Goal: Book appointment/travel/reservation

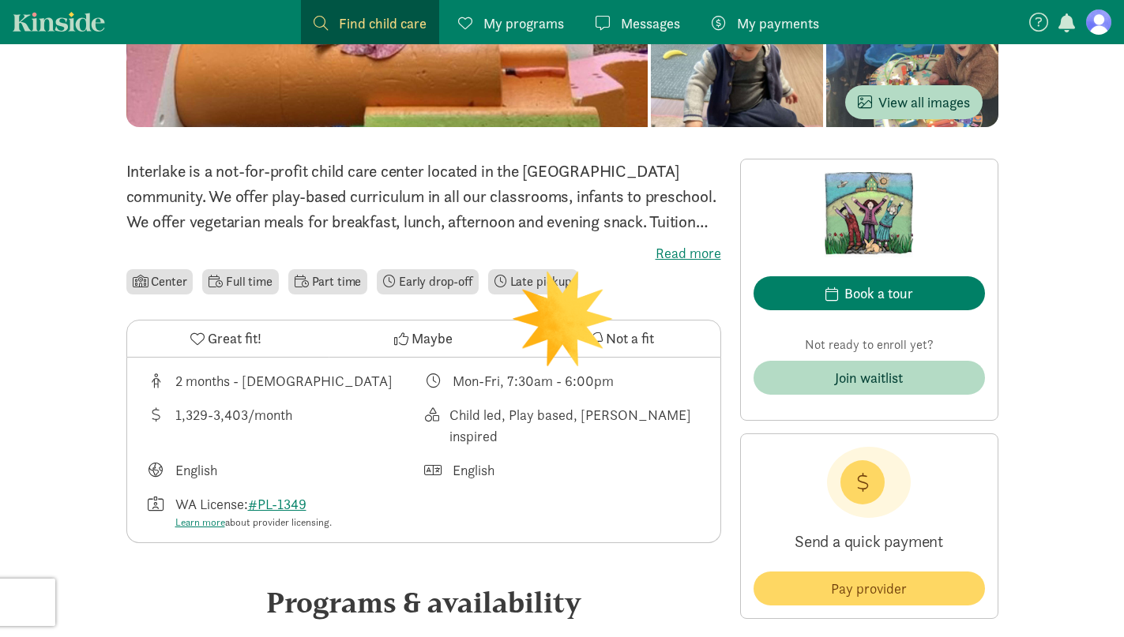
scroll to position [340, 0]
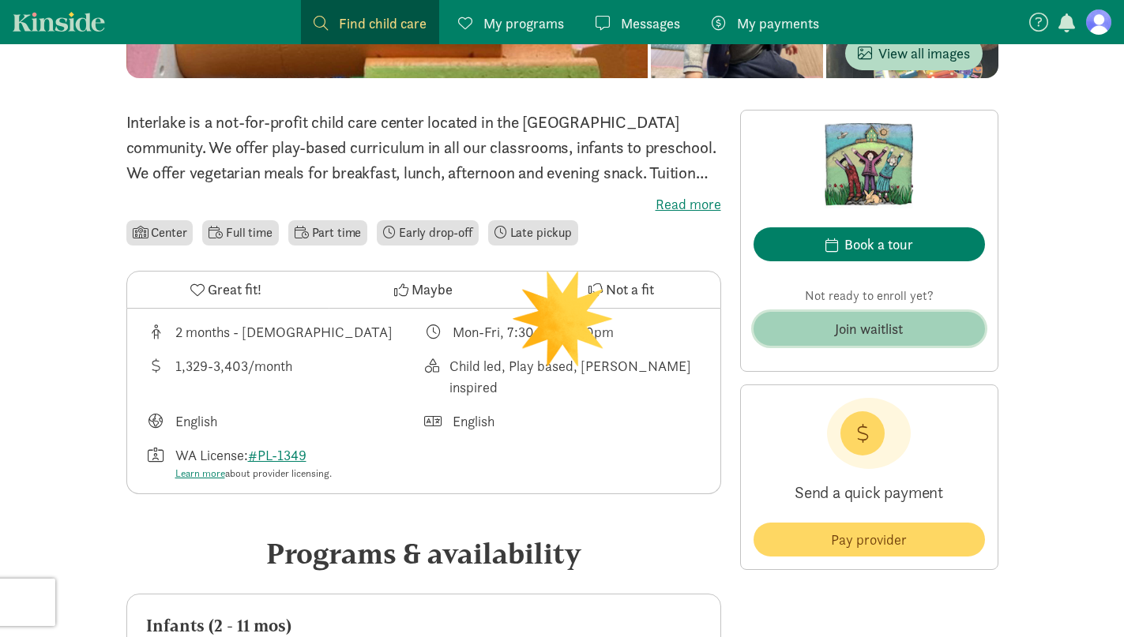
click at [875, 336] on div "Join waitlist" at bounding box center [869, 328] width 68 height 21
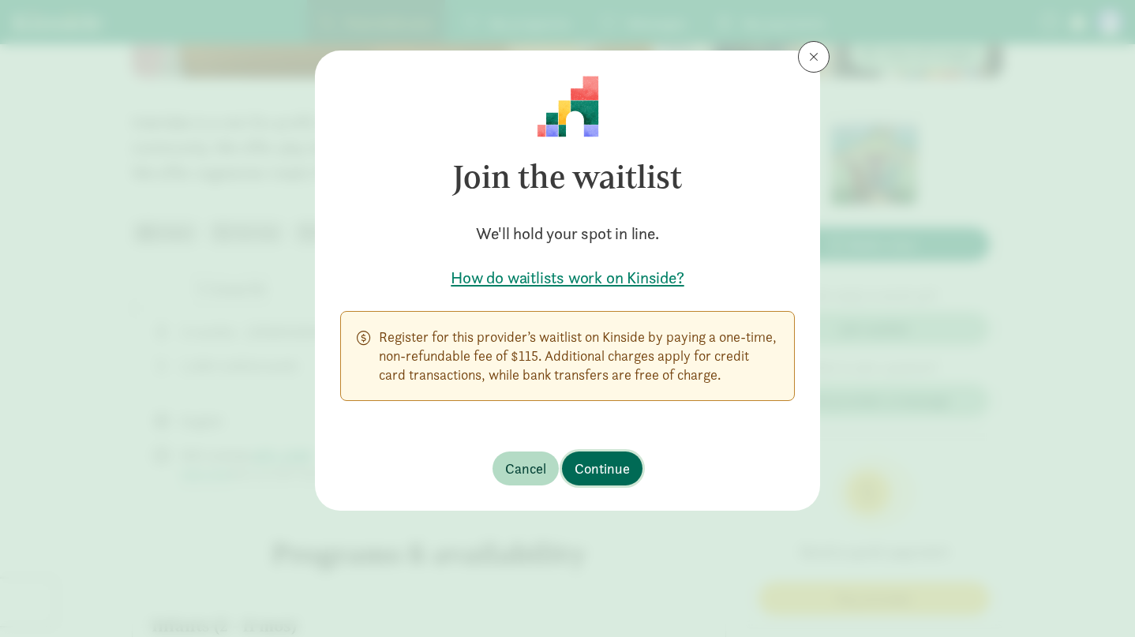
click at [601, 470] on span "Continue" at bounding box center [602, 468] width 55 height 21
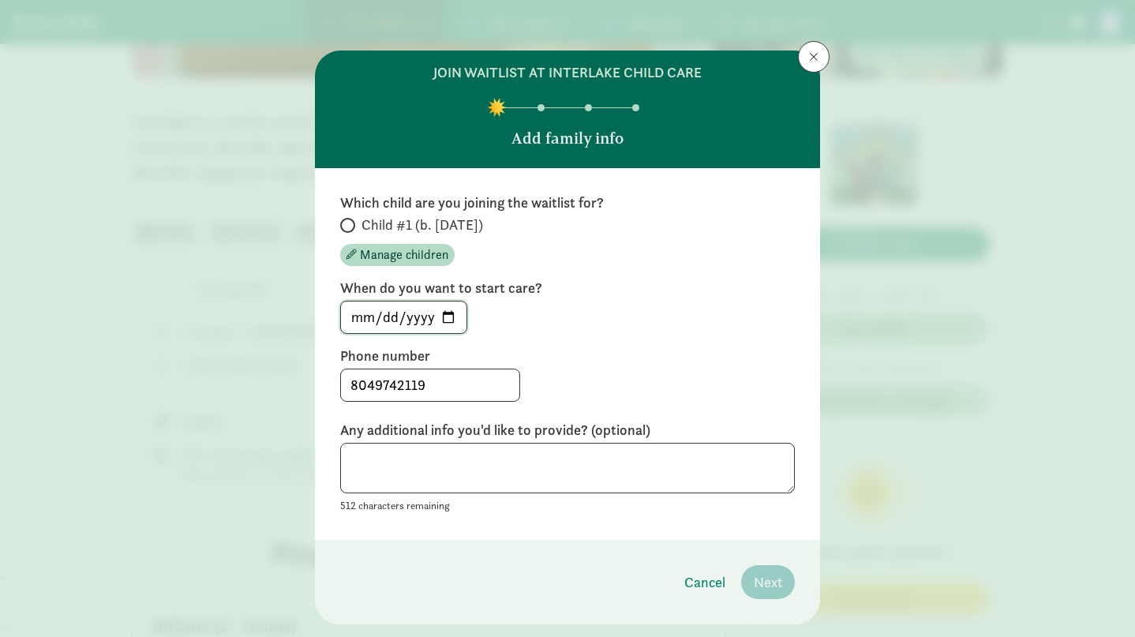
click at [451, 317] on input "[DATE]" at bounding box center [404, 318] width 126 height 32
type input "[DATE]"
click at [550, 470] on textarea at bounding box center [567, 468] width 455 height 51
click at [340, 227] on input "Child #1 (b. [DATE])" at bounding box center [345, 225] width 10 height 10
radio input "true"
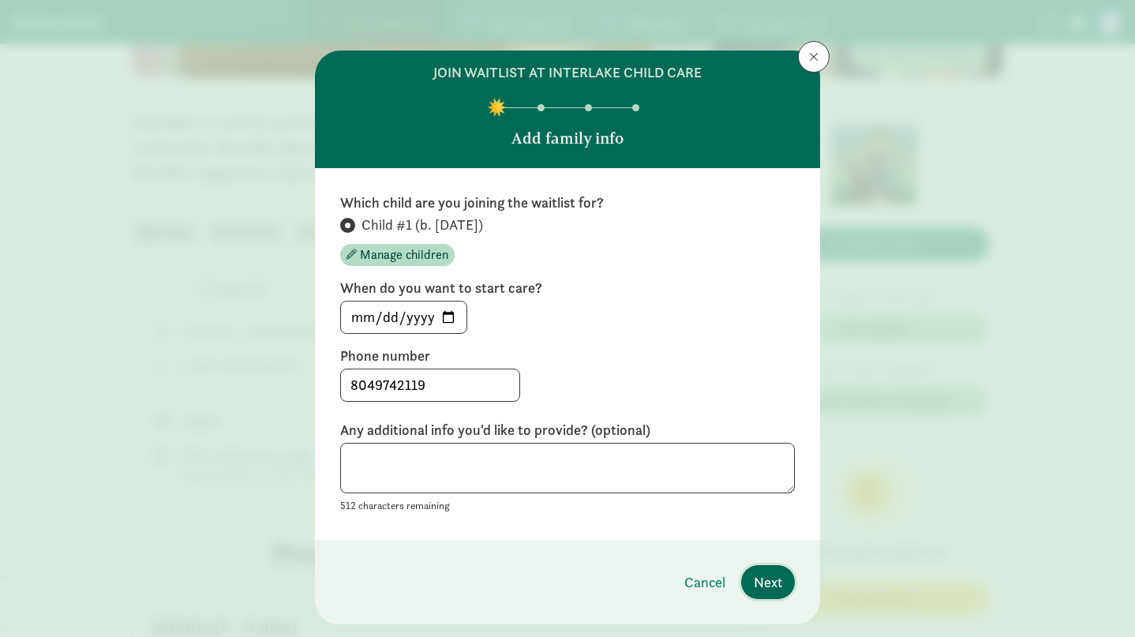
click at [760, 578] on span "Next" at bounding box center [768, 582] width 28 height 21
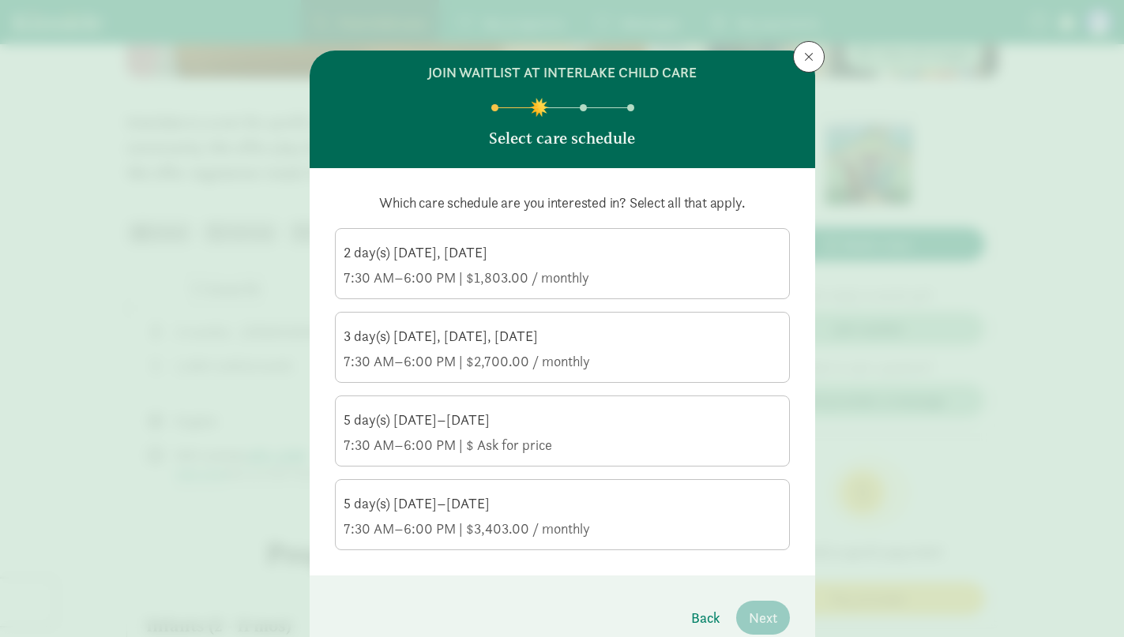
click at [523, 526] on div "7:30 AM–6:00 PM | $3,403.00 / monthly" at bounding box center [561, 529] width 437 height 19
click at [0, 0] on input "5 day(s) [DATE]–[DATE] 7:30 AM–6:00 PM | $3,403.00 / monthly" at bounding box center [0, 0] width 0 height 0
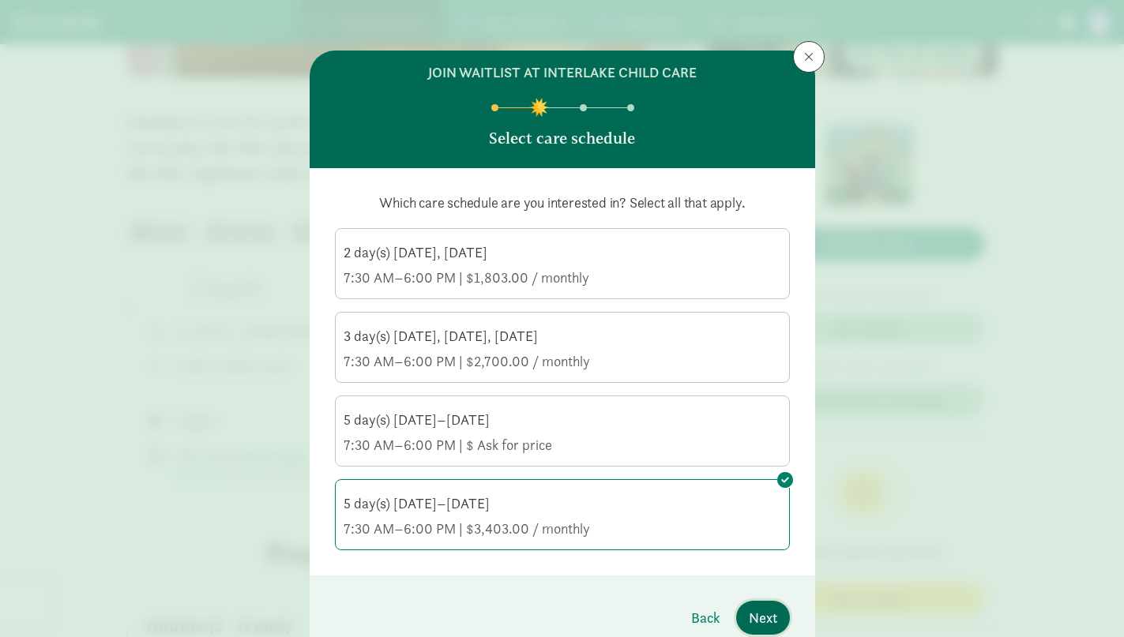
click at [755, 622] on span "Next" at bounding box center [763, 617] width 28 height 21
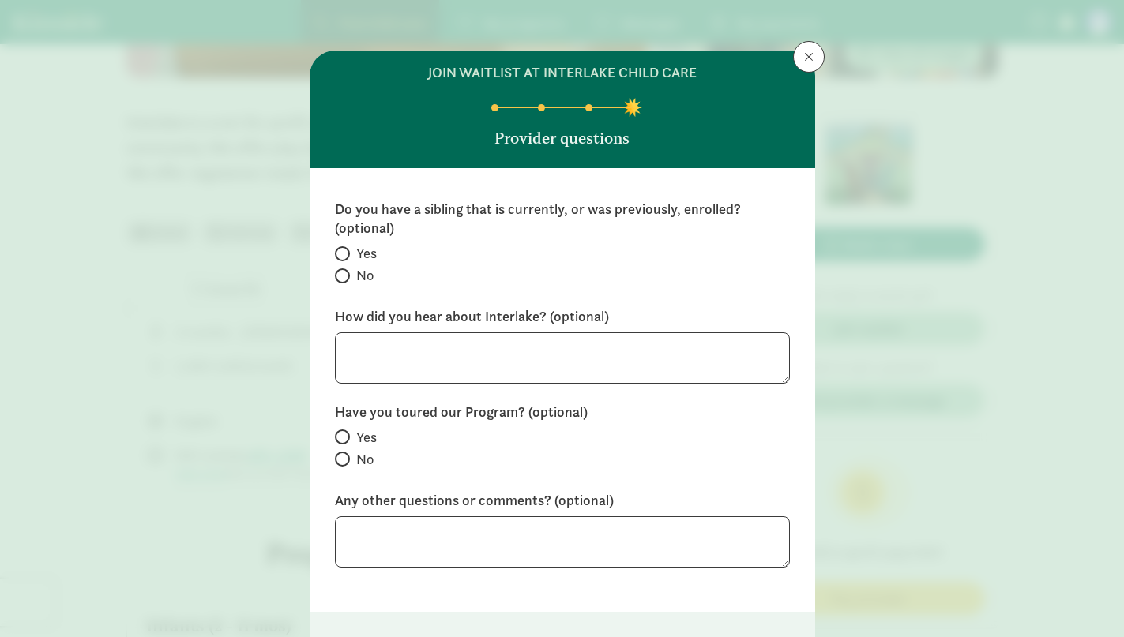
click at [341, 268] on label "No" at bounding box center [562, 275] width 455 height 19
click at [341, 271] on input "No" at bounding box center [340, 276] width 10 height 10
radio input "true"
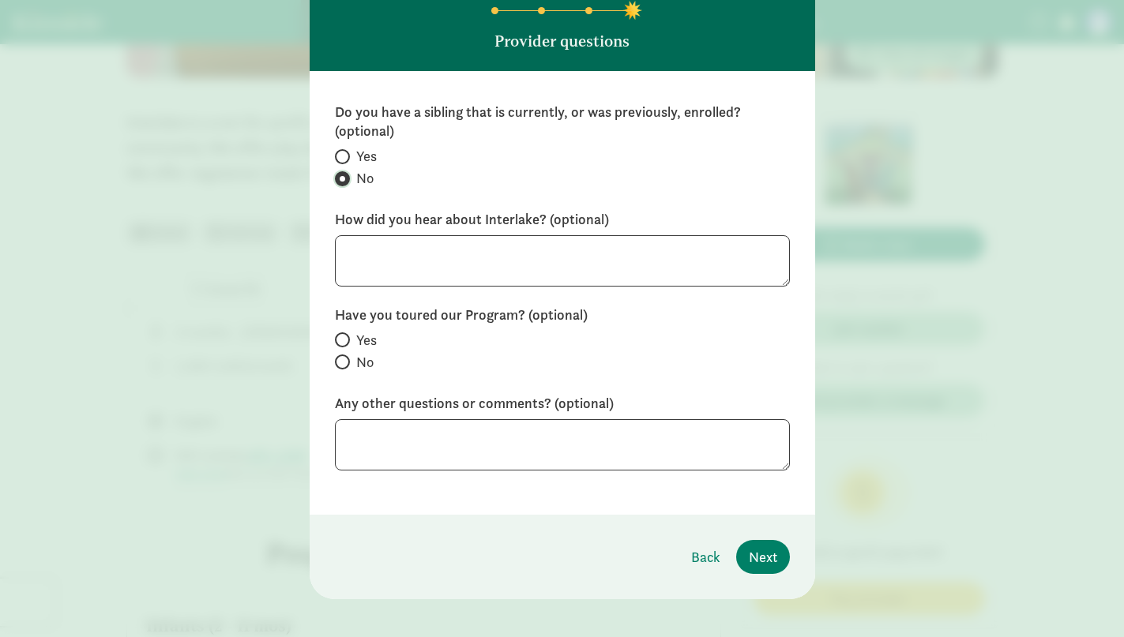
scroll to position [98, 0]
click at [347, 361] on label "No" at bounding box center [562, 361] width 455 height 19
click at [345, 361] on input "No" at bounding box center [340, 361] width 10 height 10
radio input "true"
click at [764, 557] on span "Next" at bounding box center [763, 556] width 28 height 21
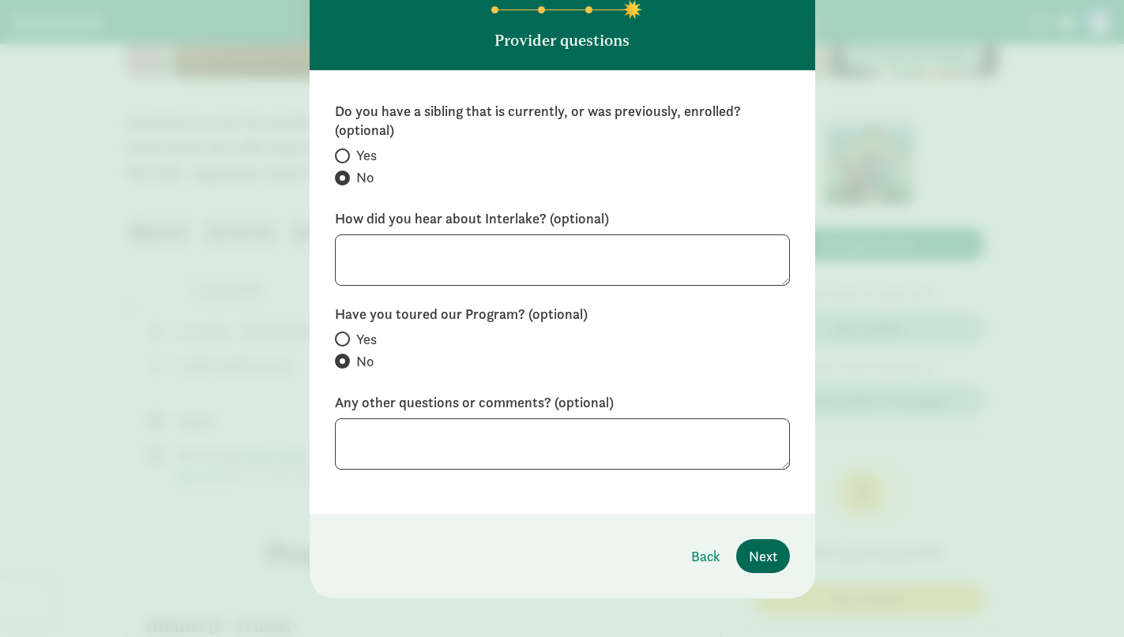
scroll to position [0, 0]
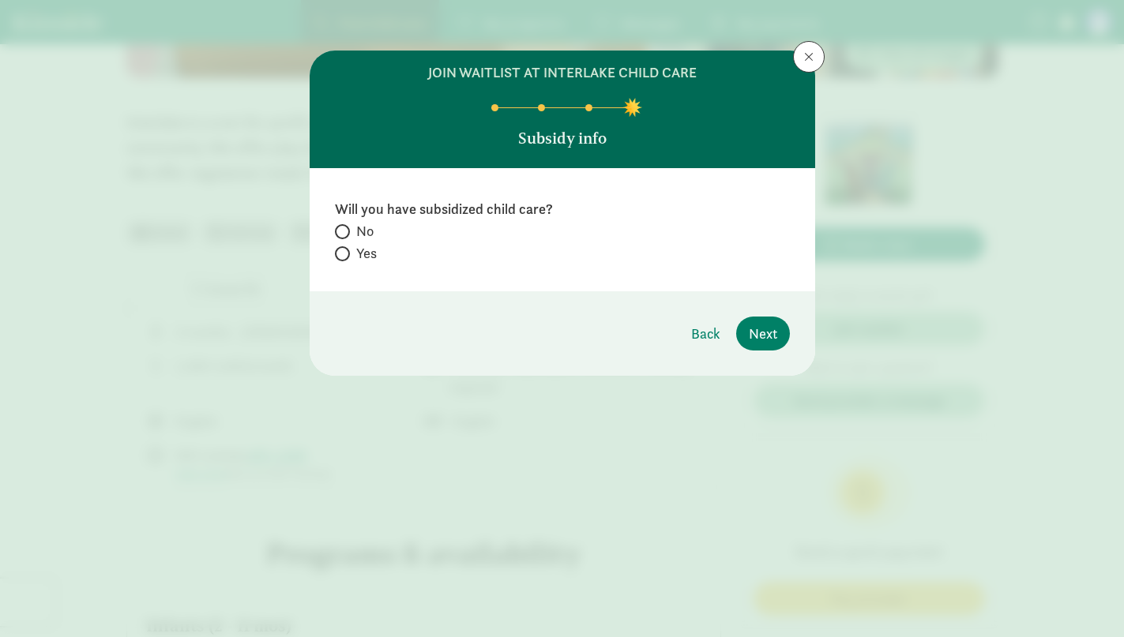
click at [357, 225] on span "No" at bounding box center [364, 231] width 17 height 19
click at [345, 227] on input "No" at bounding box center [340, 232] width 10 height 10
radio input "true"
click at [768, 342] on span "Next" at bounding box center [763, 333] width 28 height 21
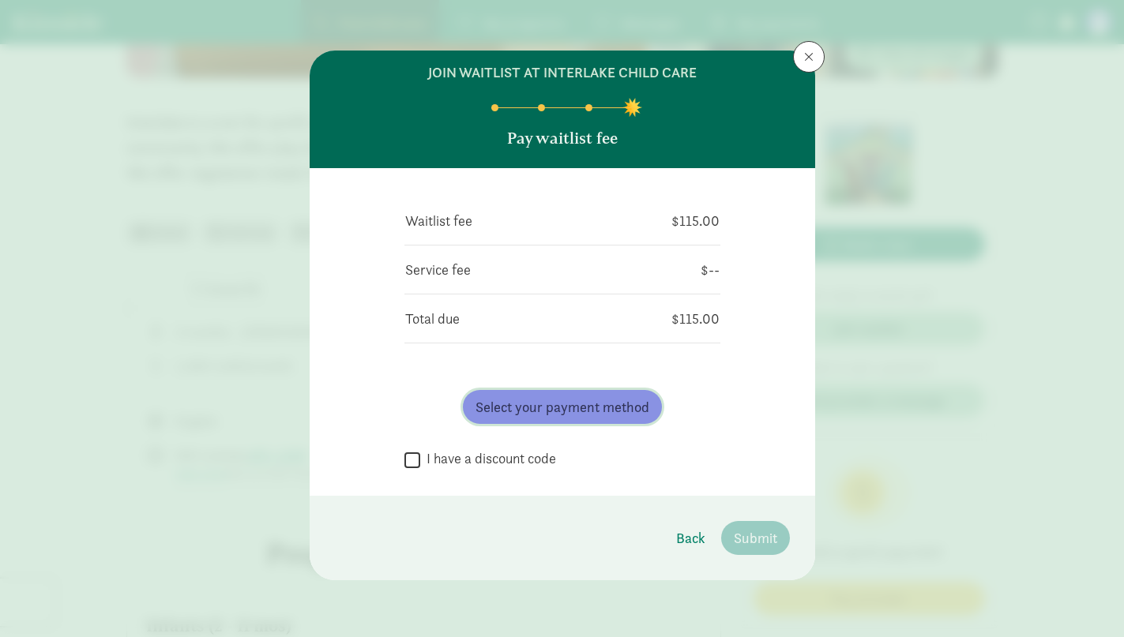
click at [505, 408] on span "Select your payment method" at bounding box center [562, 406] width 174 height 21
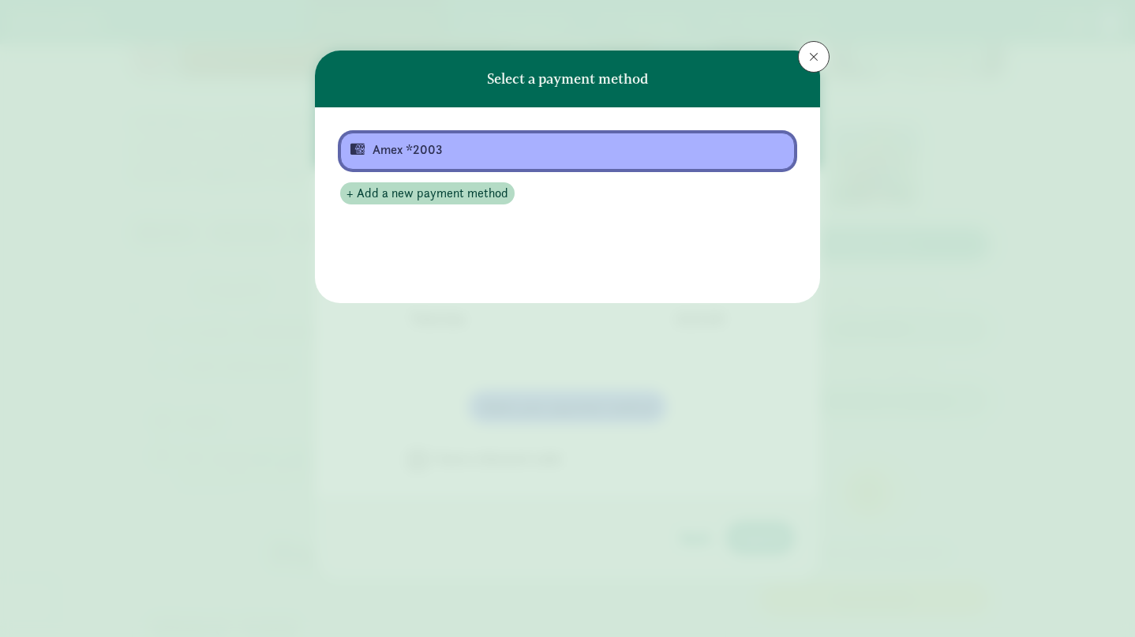
click at [505, 148] on div "Amex *2003" at bounding box center [566, 150] width 387 height 19
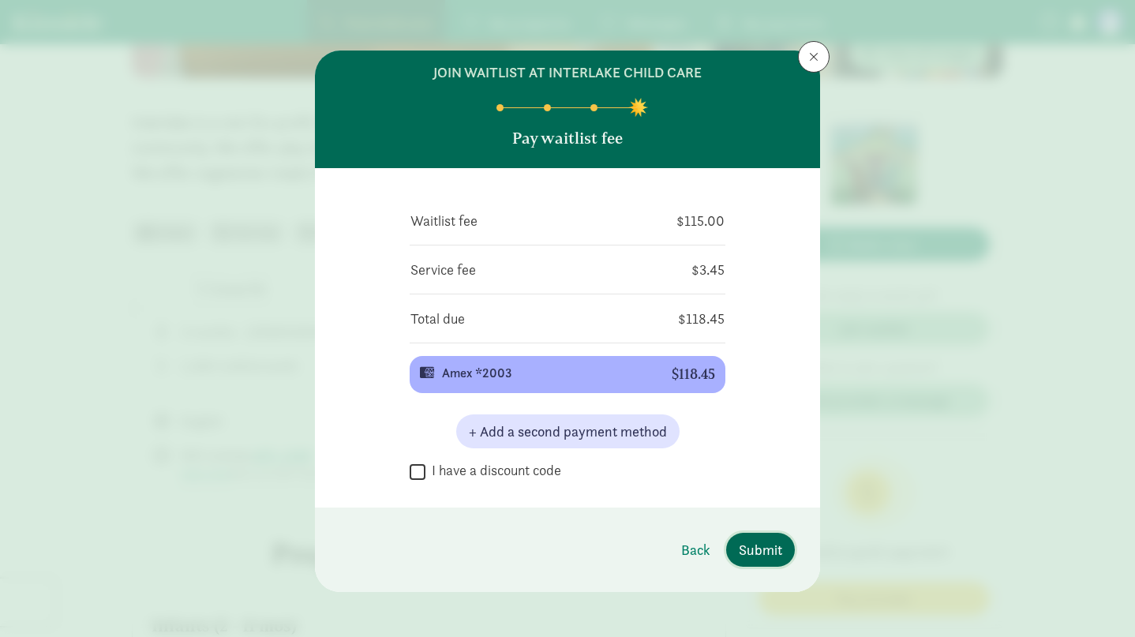
click at [764, 548] on span "Submit" at bounding box center [760, 549] width 43 height 21
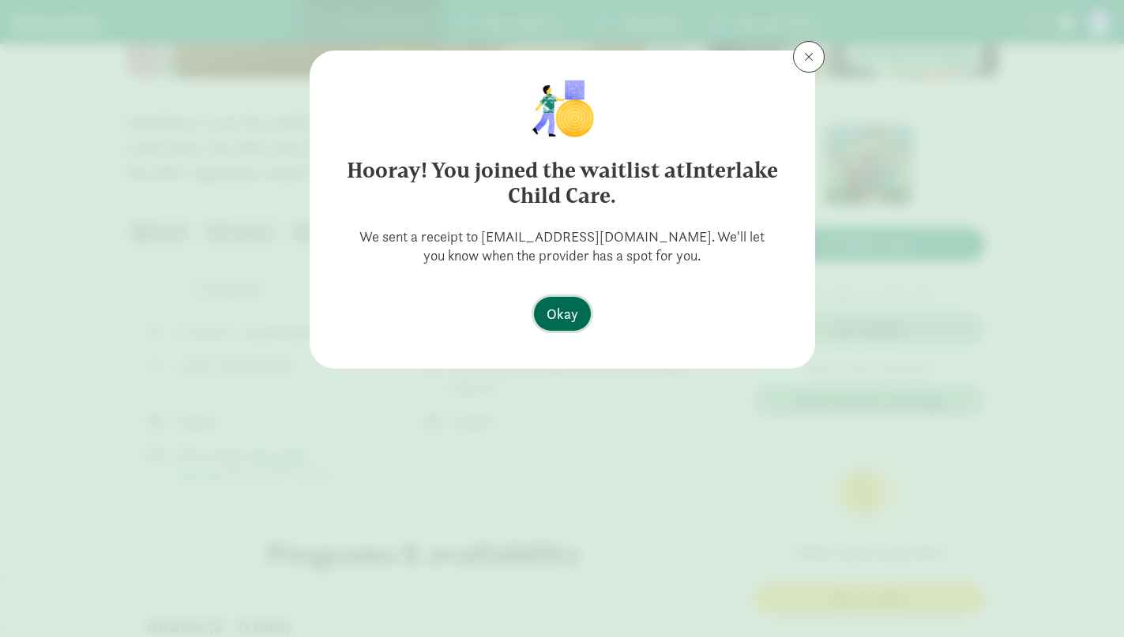
click at [560, 311] on span "Okay" at bounding box center [562, 313] width 32 height 21
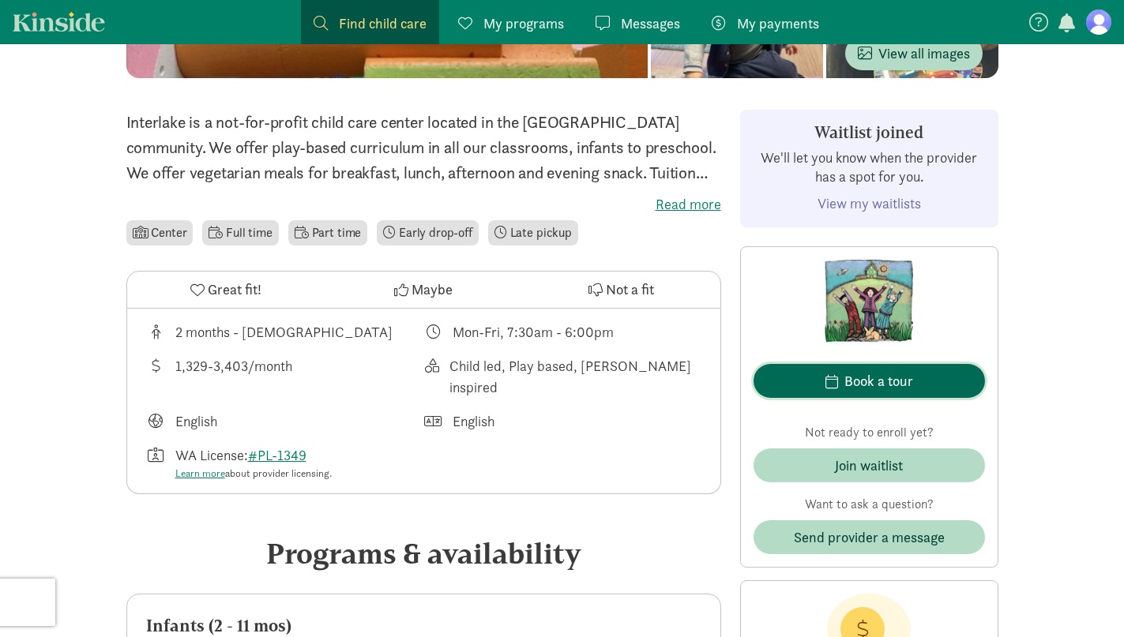
click at [884, 383] on div "Book a tour" at bounding box center [878, 380] width 69 height 21
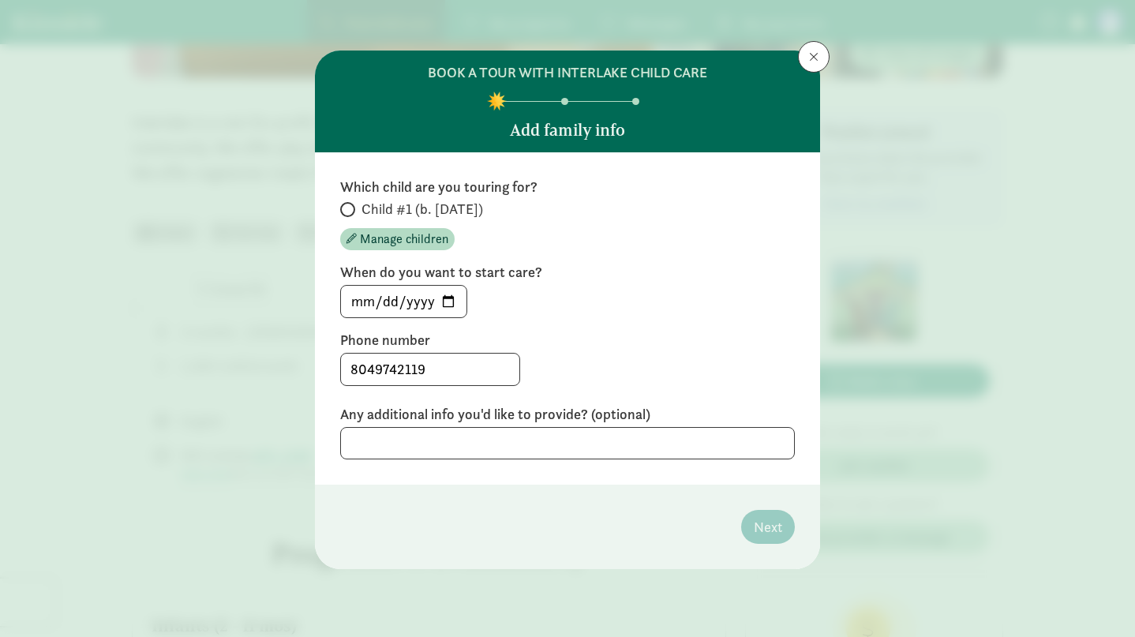
click at [411, 214] on span "Child #1 (b. [DATE])" at bounding box center [423, 209] width 122 height 19
click at [351, 214] on input "Child #1 (b. [DATE])" at bounding box center [345, 210] width 10 height 10
radio input "true"
click at [452, 309] on input "[DATE]" at bounding box center [404, 302] width 126 height 32
type input "[DATE]"
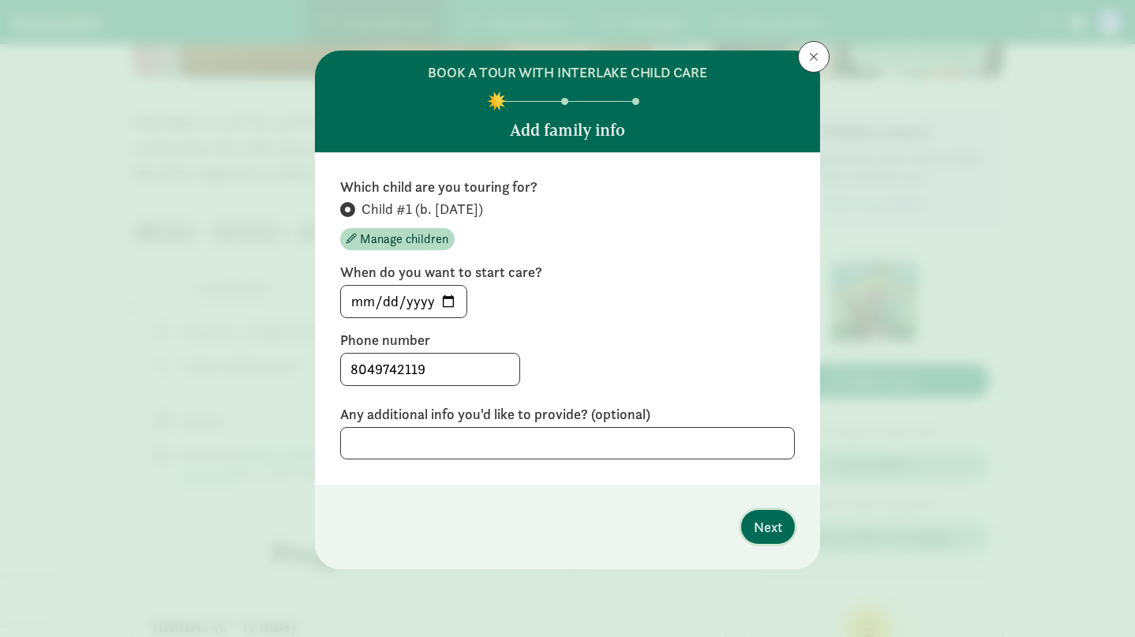
click at [779, 534] on span "Next" at bounding box center [768, 526] width 28 height 21
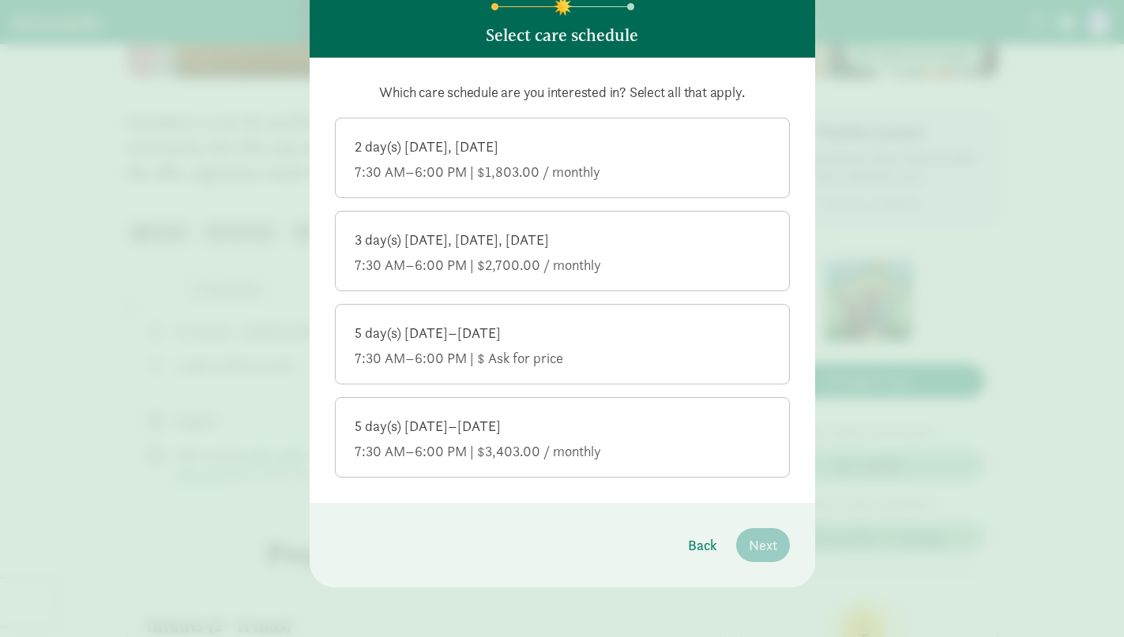
scroll to position [96, 0]
click at [550, 431] on div "5 day(s) [DATE]–[DATE]" at bounding box center [562, 425] width 415 height 19
click at [0, 0] on input "5 day(s) [DATE]–[DATE] 7:30 AM–6:00 PM | $3,403.00 / monthly" at bounding box center [0, 0] width 0 height 0
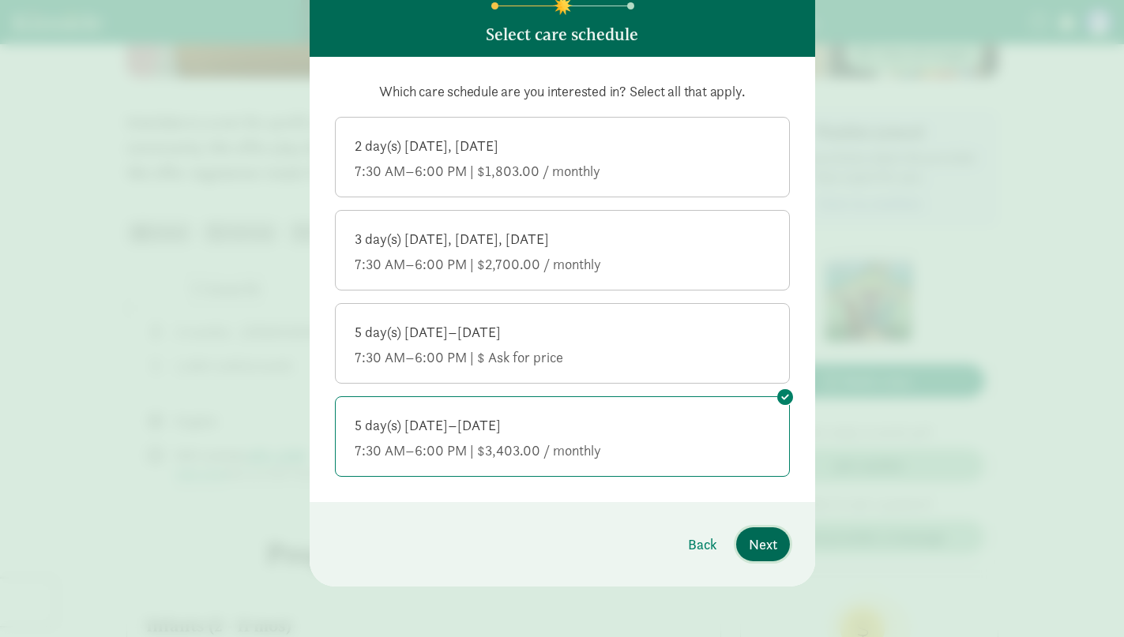
click at [749, 539] on span "Next" at bounding box center [763, 544] width 28 height 21
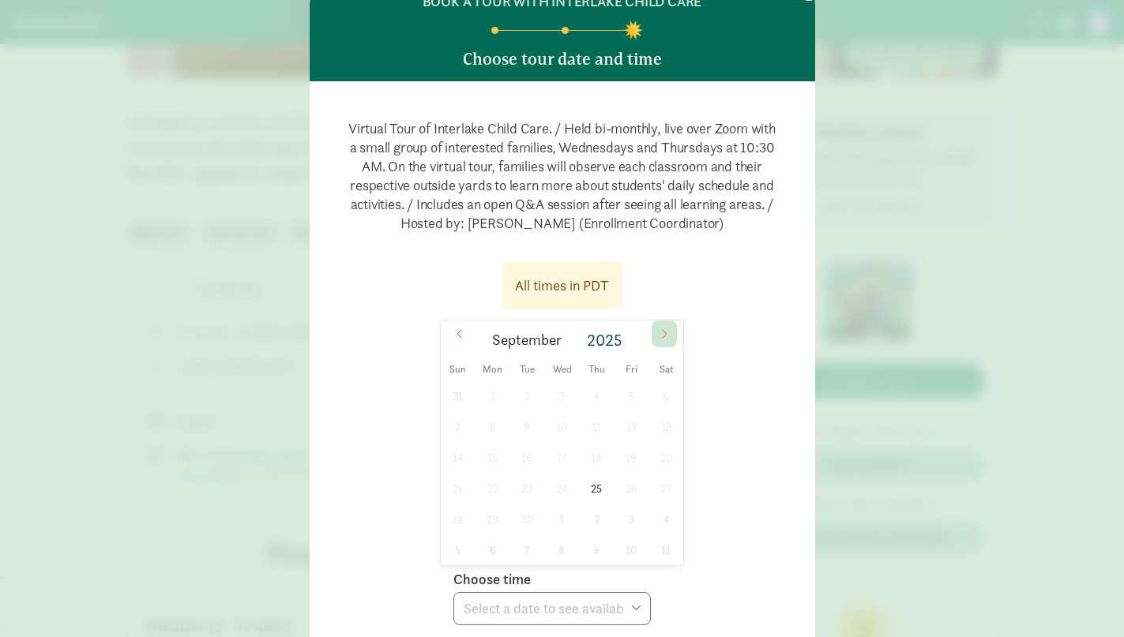
scroll to position [70, 0]
click at [662, 336] on icon at bounding box center [663, 334] width 9 height 11
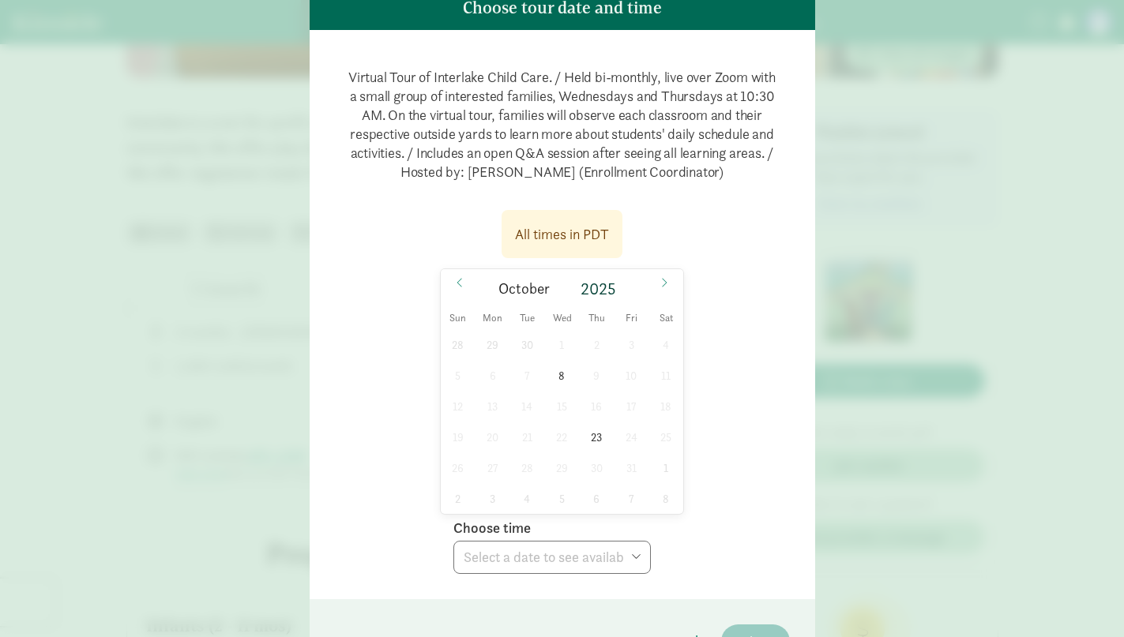
scroll to position [126, 0]
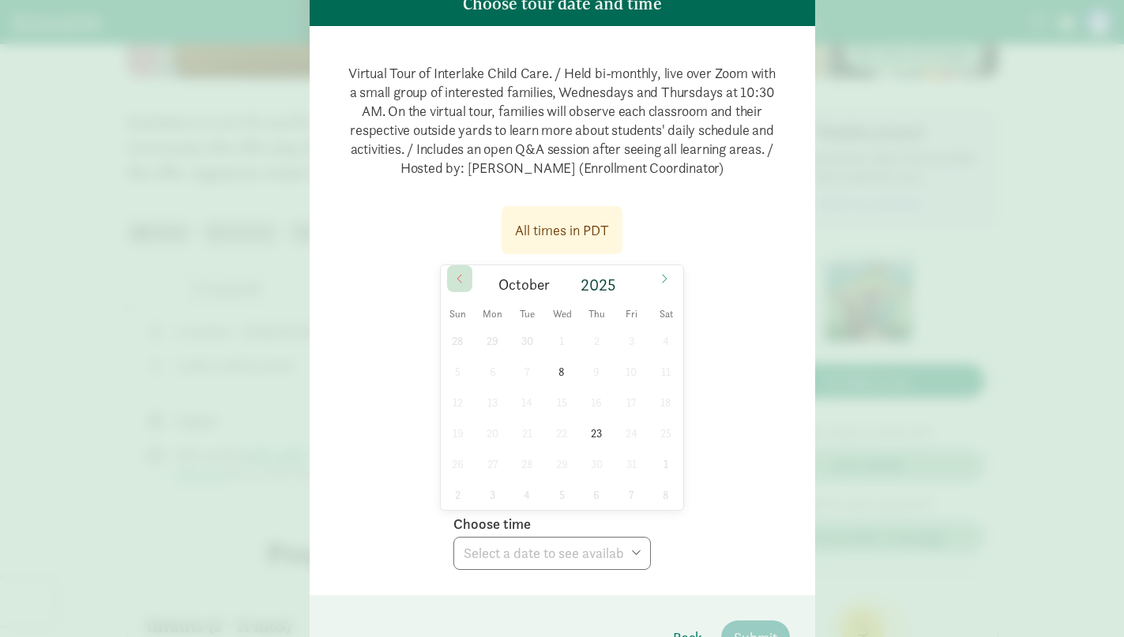
click at [465, 278] on span at bounding box center [459, 278] width 25 height 27
click at [660, 282] on icon at bounding box center [663, 278] width 9 height 11
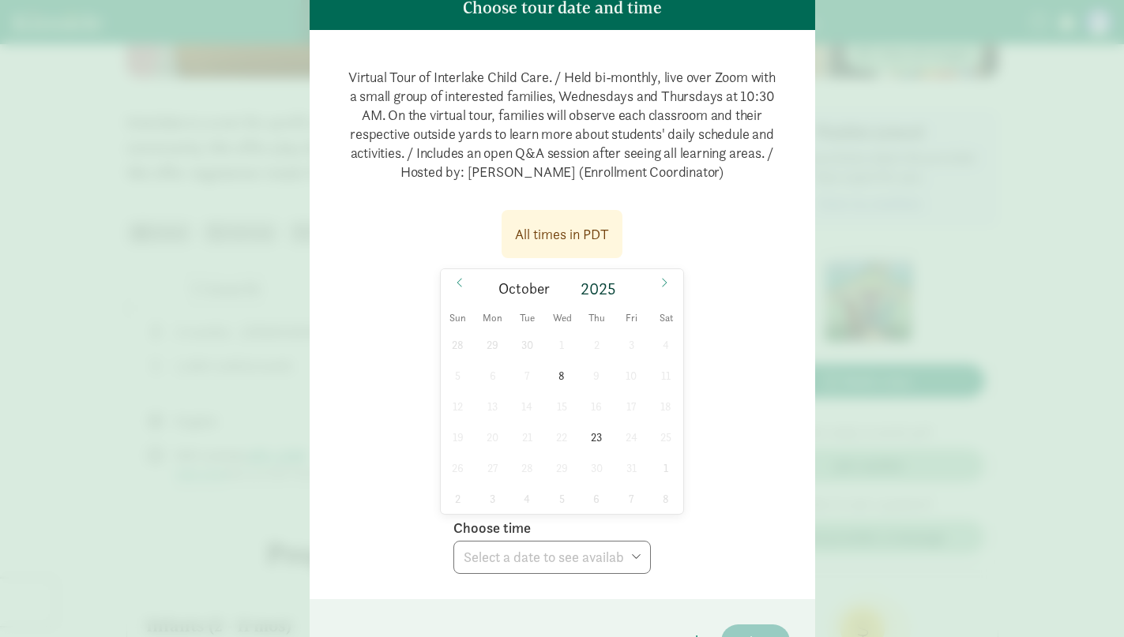
scroll to position [131, 0]
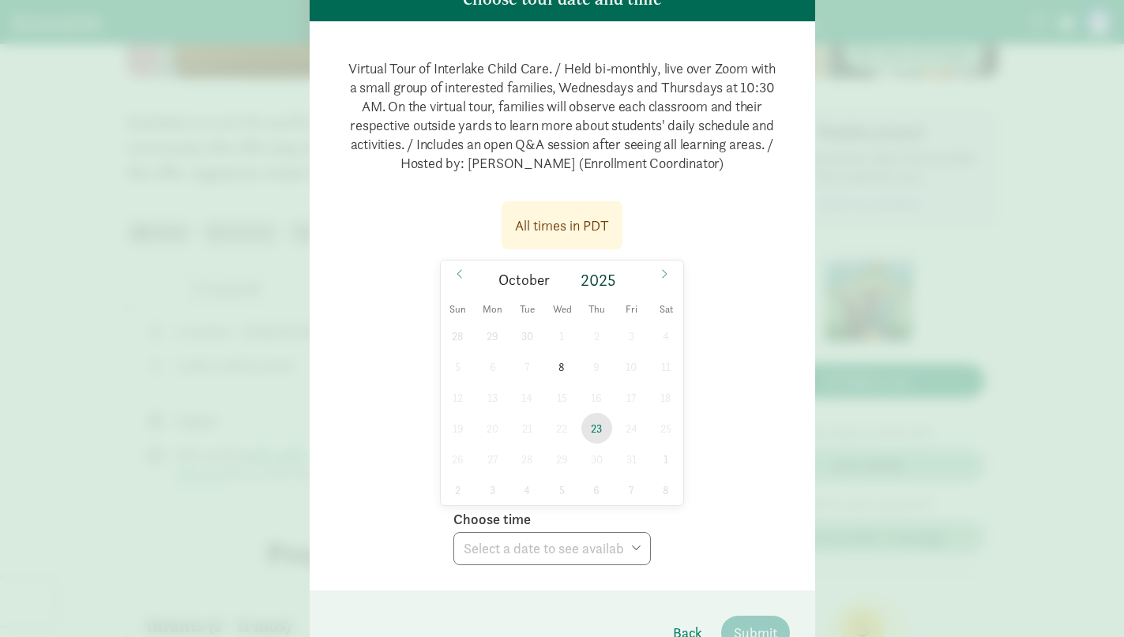
drag, startPoint x: 590, startPoint y: 432, endPoint x: 584, endPoint y: 425, distance: 9.0
click at [584, 425] on span "23" at bounding box center [596, 428] width 31 height 31
drag, startPoint x: 580, startPoint y: 538, endPoint x: 599, endPoint y: 550, distance: 21.7
click at [599, 550] on select "Choose time 10:30 AM (virtual tour)" at bounding box center [551, 548] width 197 height 33
select select "[DATE]T10:30:00.000-07:00"
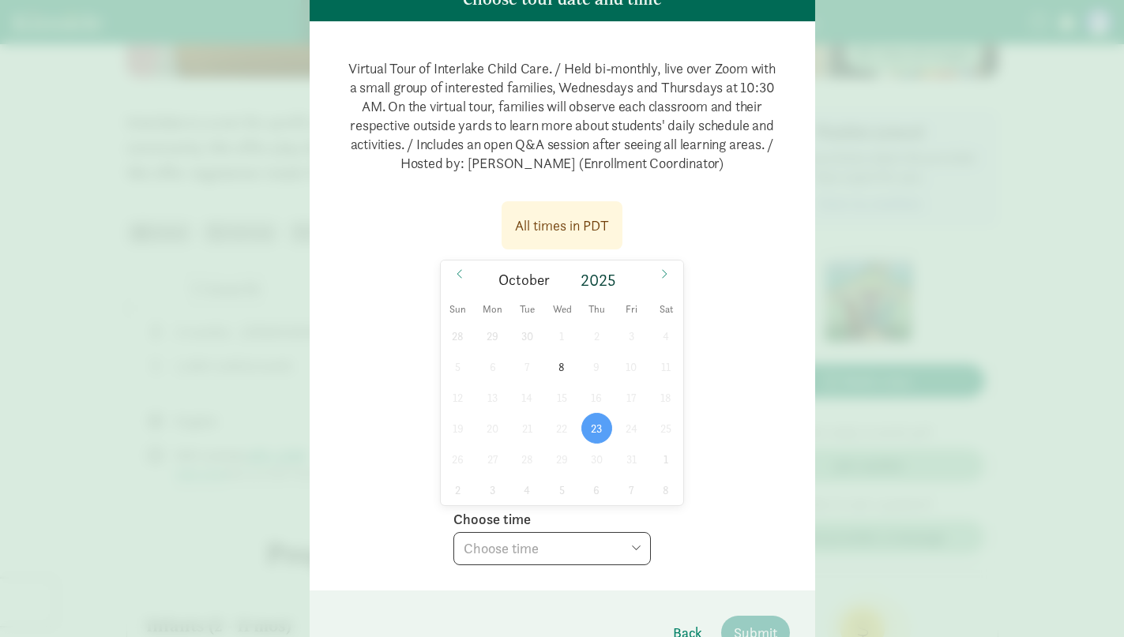
click at [453, 532] on select "Choose time 10:30 AM (virtual tour)" at bounding box center [551, 548] width 197 height 33
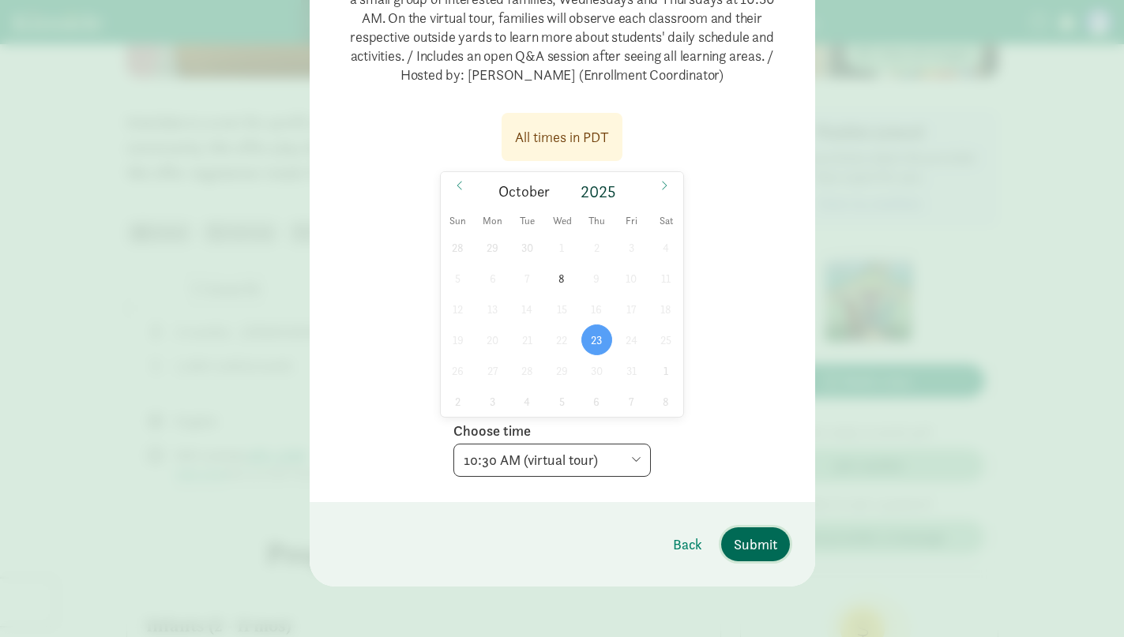
click at [748, 544] on span "Submit" at bounding box center [755, 544] width 43 height 21
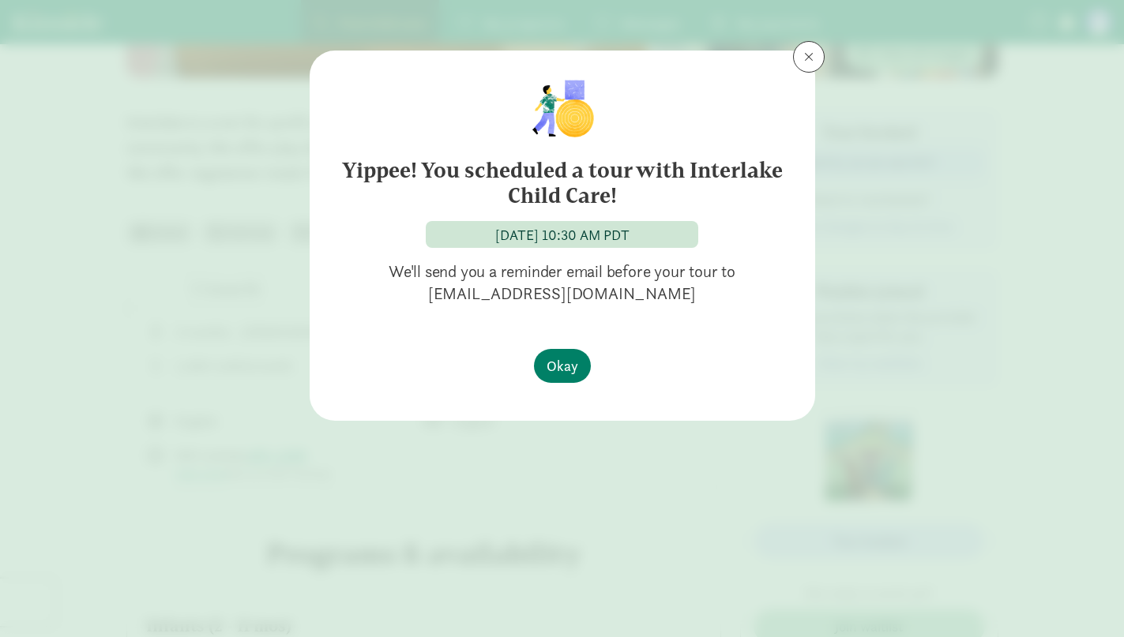
scroll to position [0, 0]
